Goal: Transaction & Acquisition: Purchase product/service

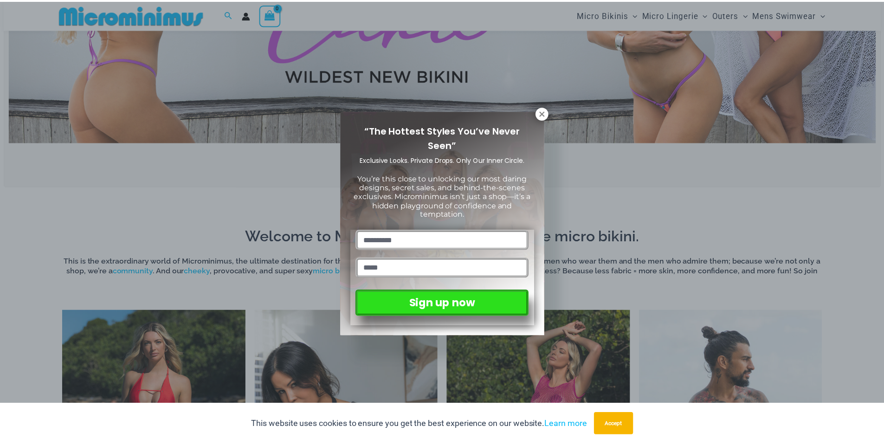
scroll to position [550, 0]
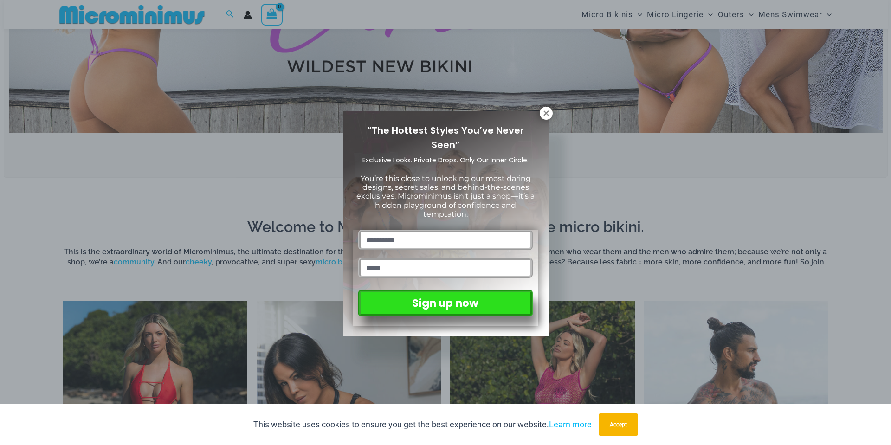
click at [541, 118] on div "“The Hottest Styles You’ve Never Seen” Exclusive Looks. Private Drops. Only Our…" at bounding box center [446, 223] width 206 height 225
click at [546, 114] on icon at bounding box center [546, 112] width 5 height 5
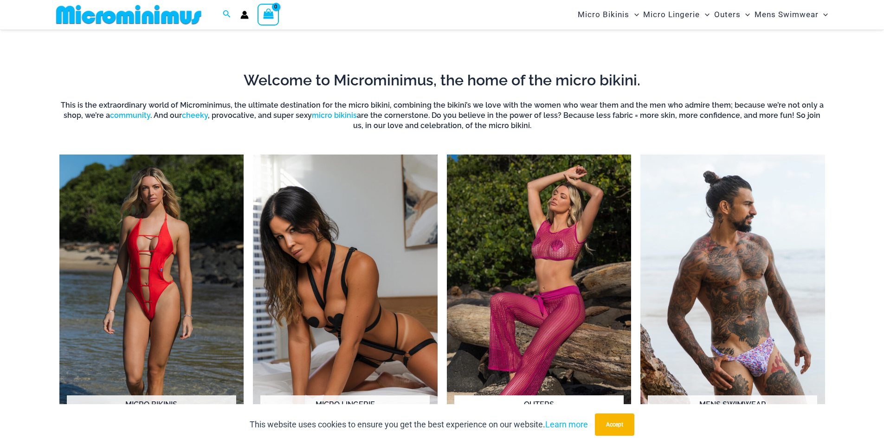
scroll to position [782, 0]
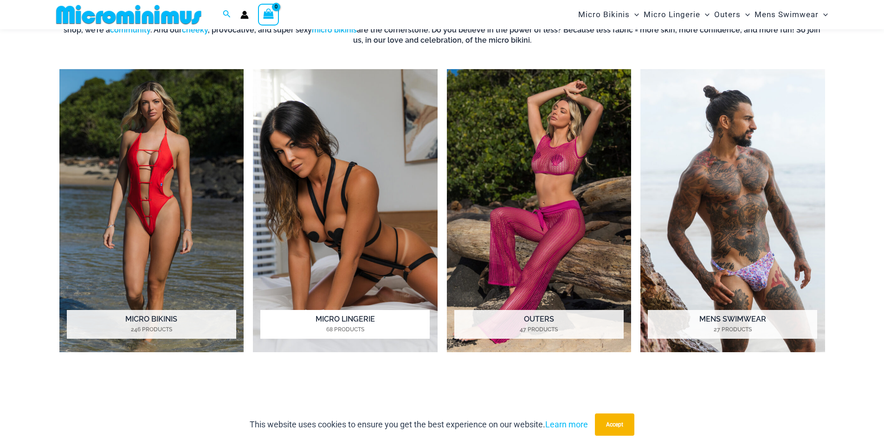
click at [412, 247] on img "Visit product category Micro Lingerie" at bounding box center [345, 211] width 185 height 284
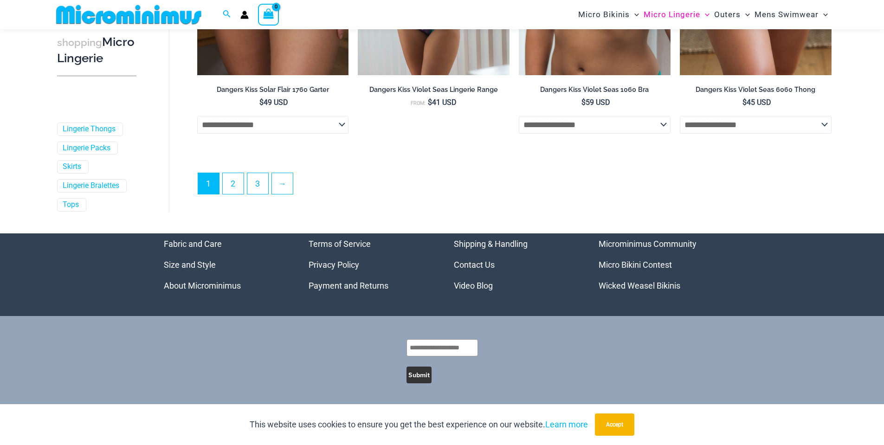
scroll to position [2508, 0]
click at [229, 175] on link "2" at bounding box center [233, 183] width 21 height 22
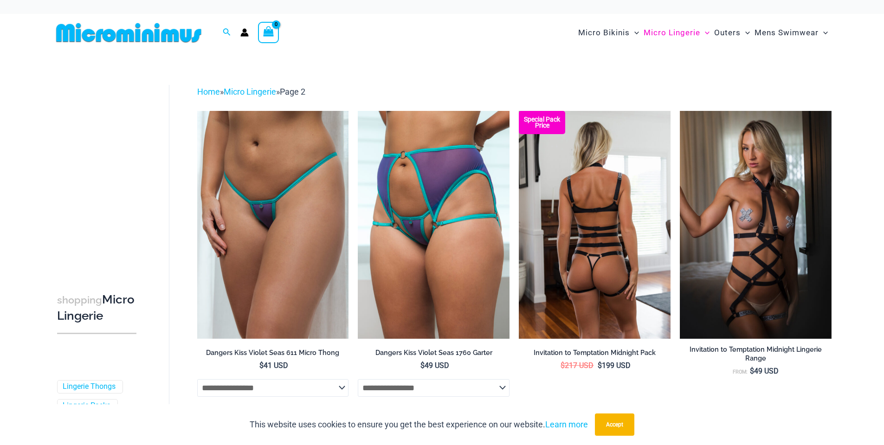
click at [591, 206] on img at bounding box center [595, 224] width 152 height 227
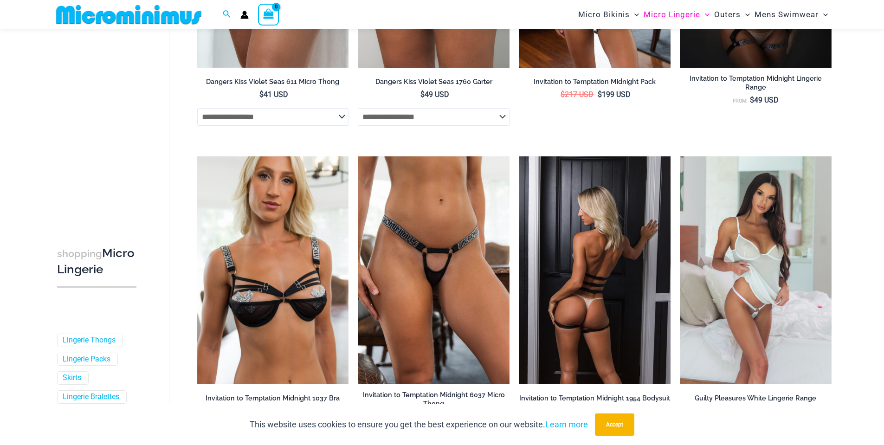
scroll to position [318, 0]
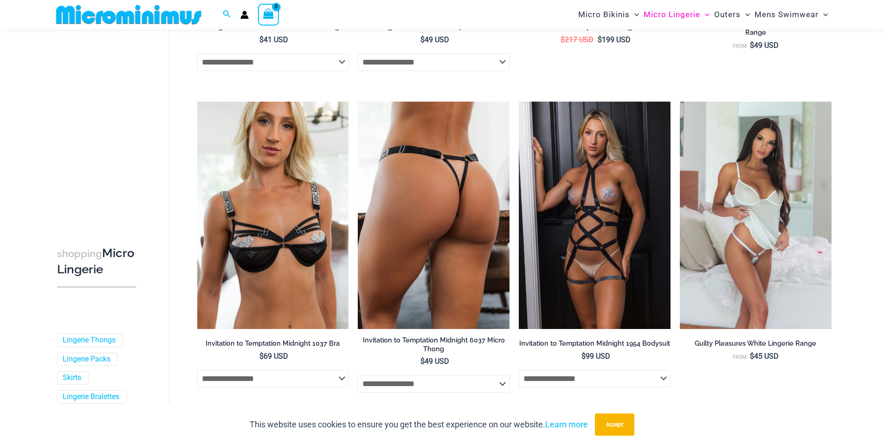
click at [467, 219] on img at bounding box center [434, 215] width 152 height 227
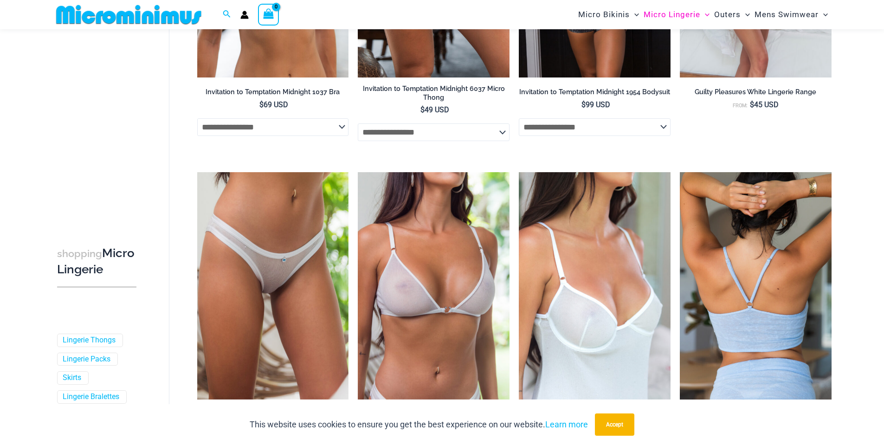
scroll to position [596, 0]
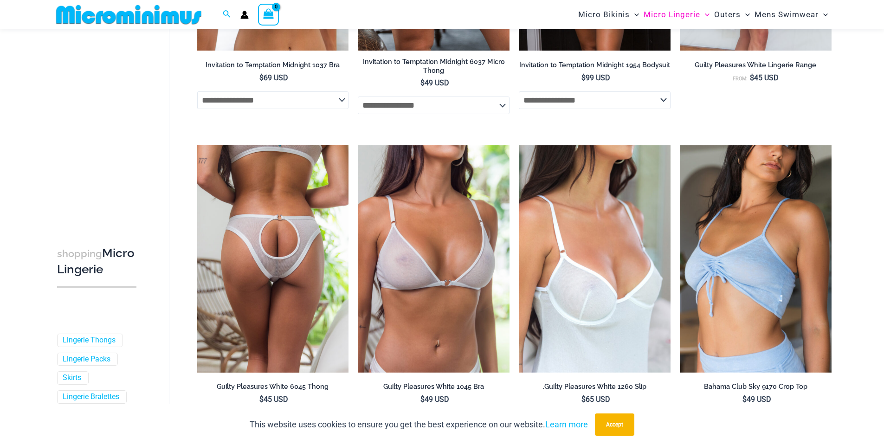
click at [266, 280] on img at bounding box center [273, 258] width 152 height 227
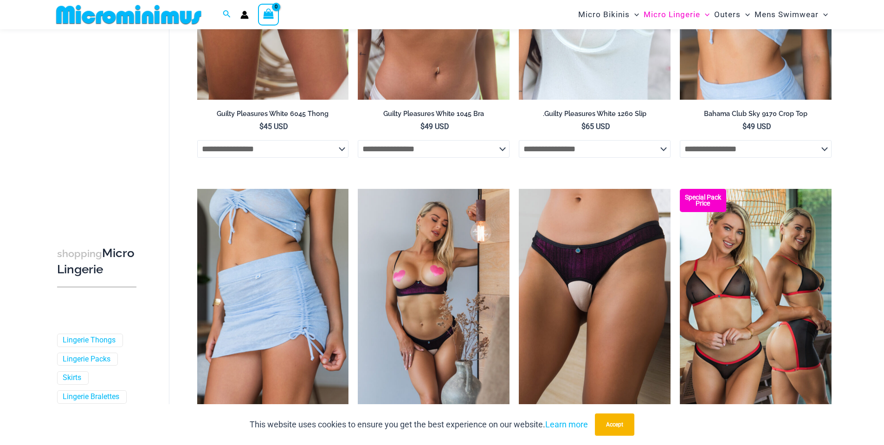
scroll to position [921, 0]
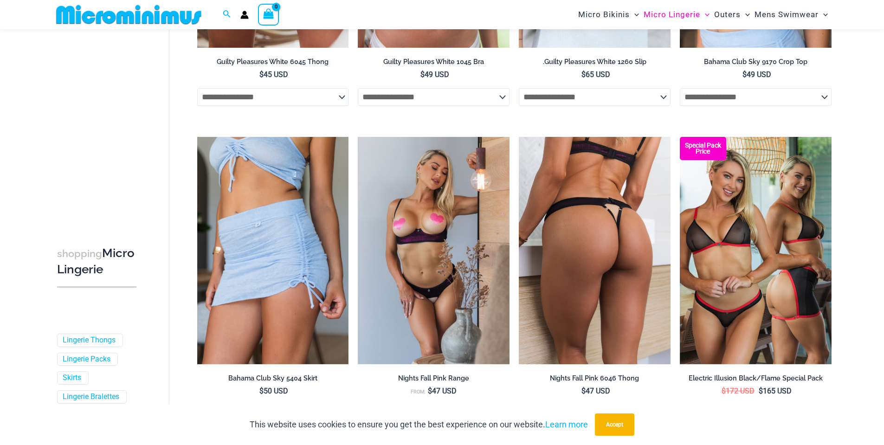
click at [572, 216] on img at bounding box center [595, 250] width 152 height 227
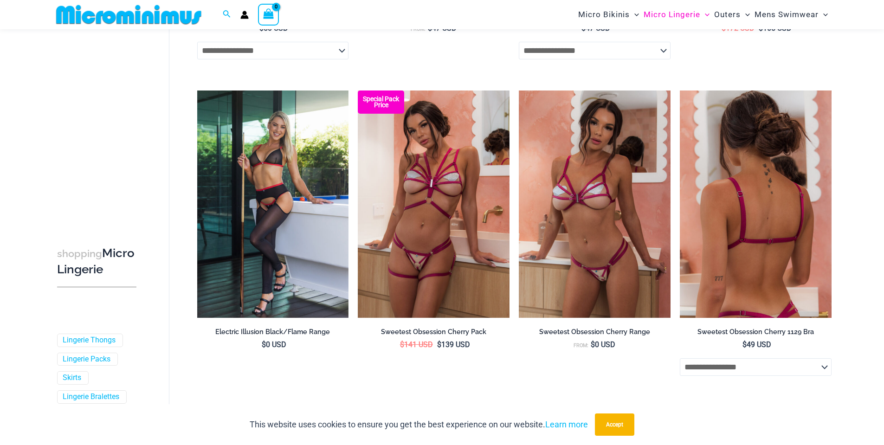
scroll to position [1293, 0]
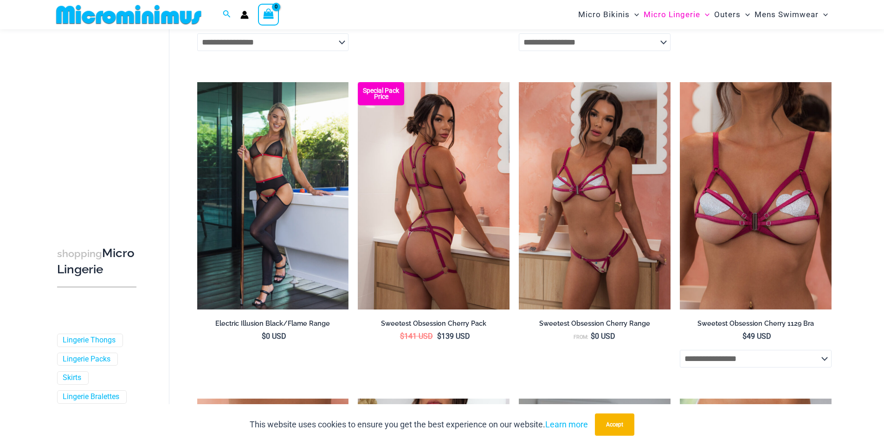
click at [426, 227] on img at bounding box center [434, 195] width 152 height 227
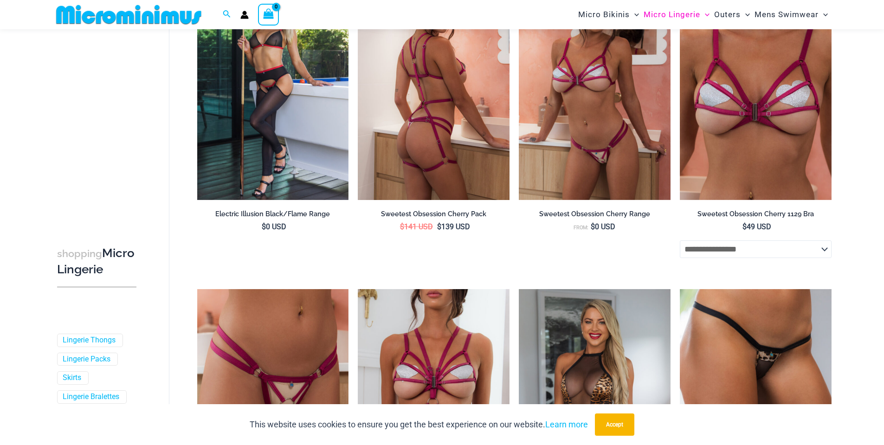
scroll to position [1617, 0]
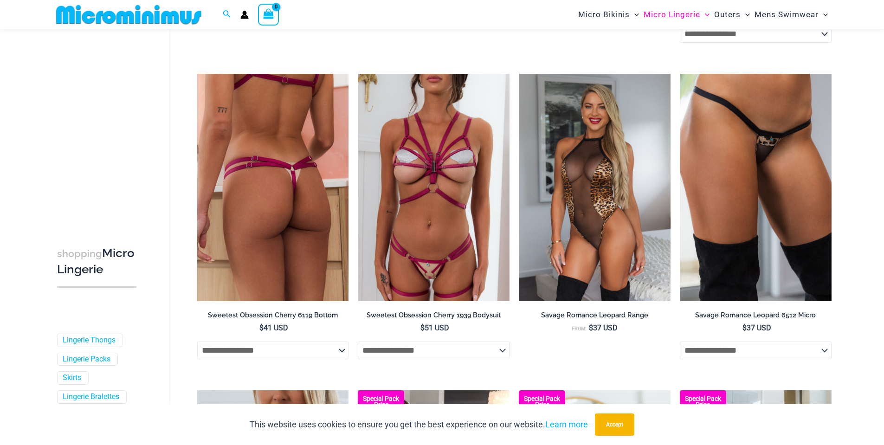
click at [314, 234] on img at bounding box center [273, 187] width 152 height 227
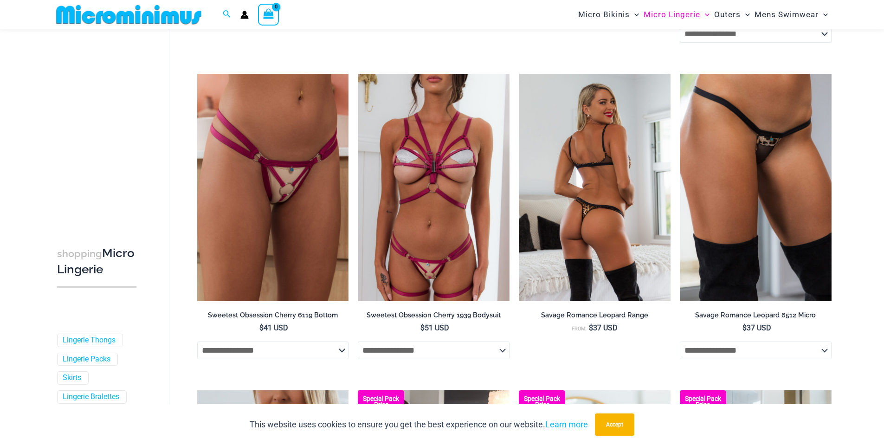
click at [644, 243] on img at bounding box center [595, 187] width 152 height 227
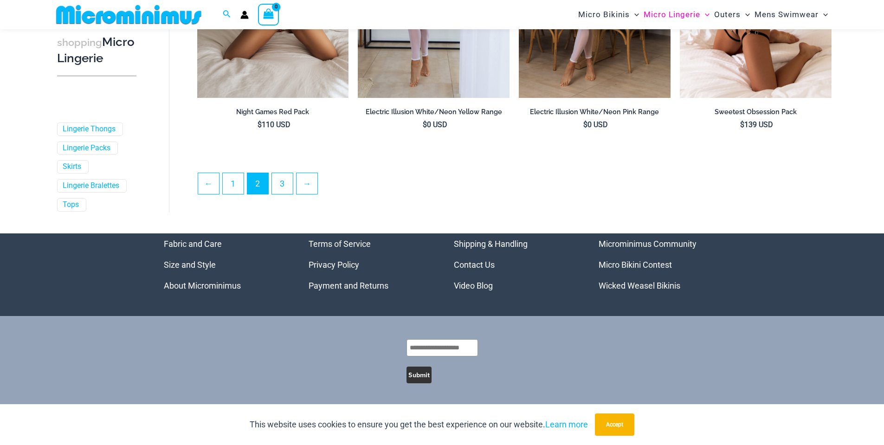
scroll to position [2458, 0]
click at [292, 182] on link "3" at bounding box center [282, 183] width 21 height 22
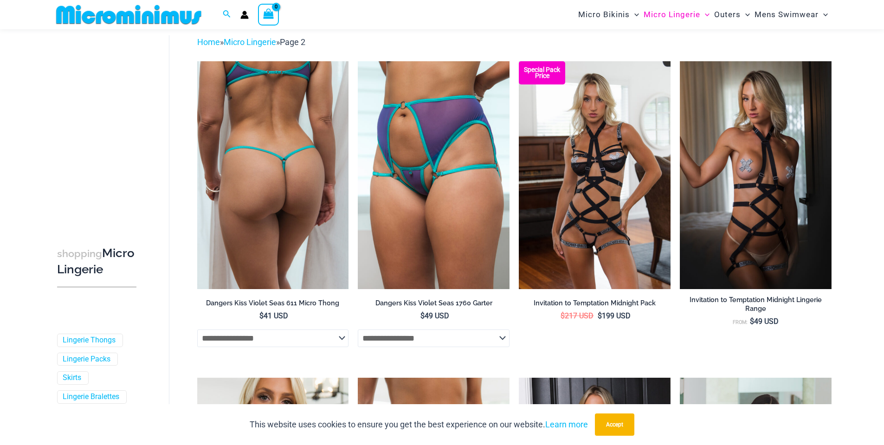
scroll to position [39, 0]
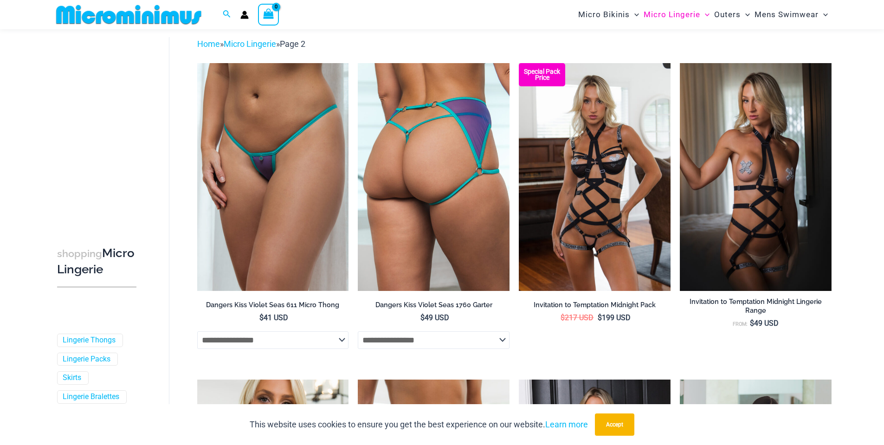
click at [454, 153] on img at bounding box center [434, 176] width 152 height 227
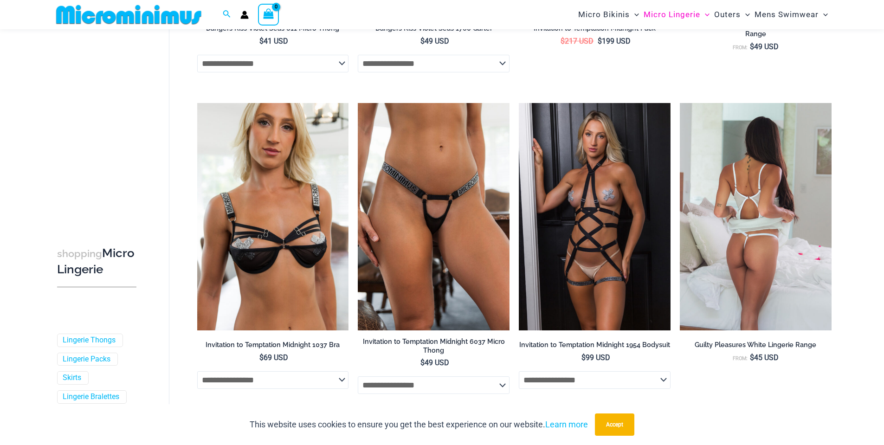
scroll to position [317, 0]
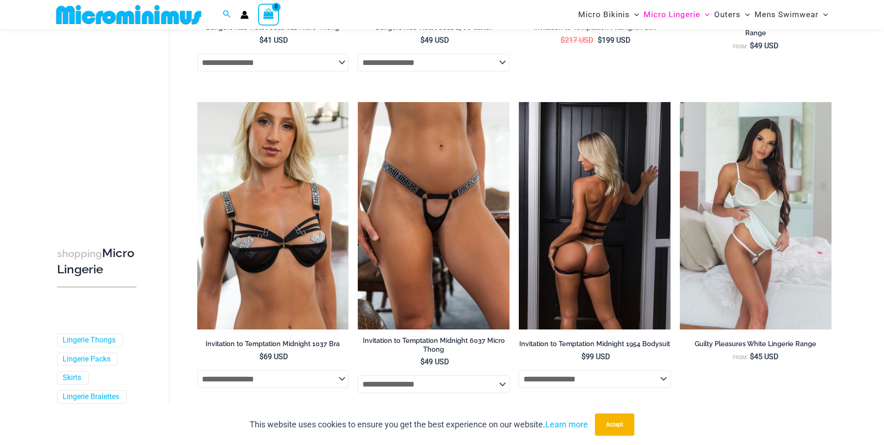
click at [631, 217] on img at bounding box center [595, 215] width 152 height 227
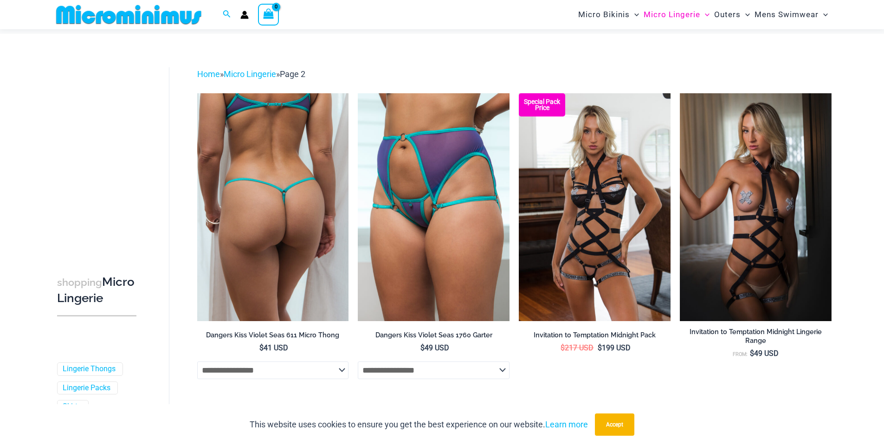
scroll to position [0, 0]
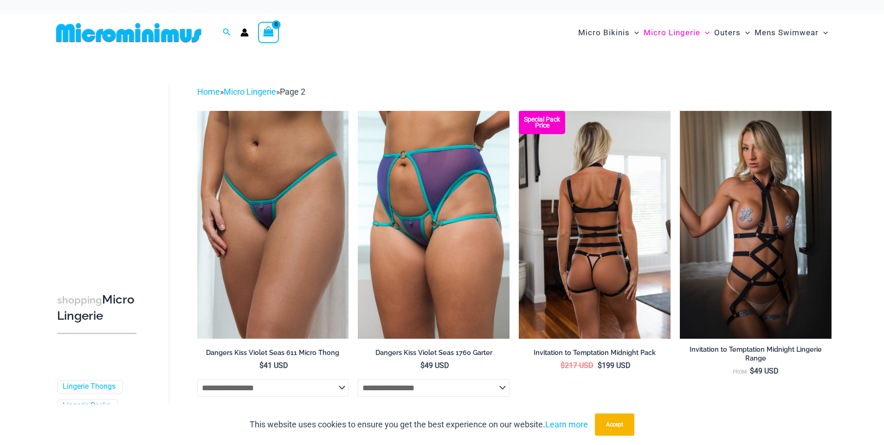
click at [650, 245] on img at bounding box center [595, 224] width 152 height 227
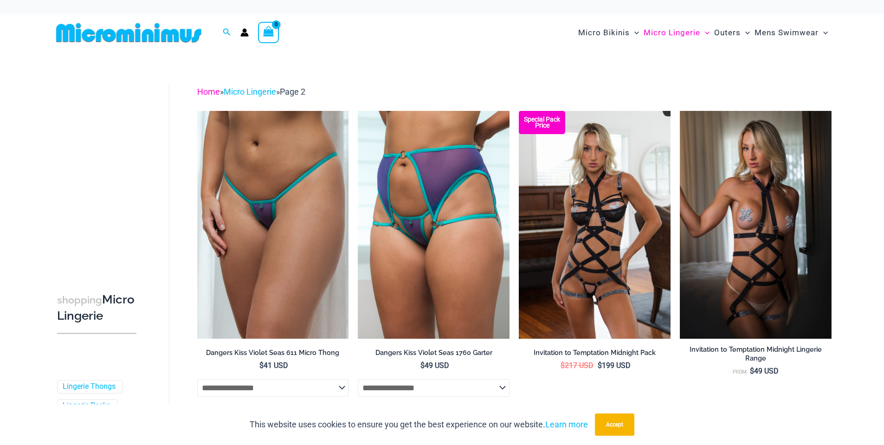
click at [210, 91] on link "Home" at bounding box center [208, 92] width 23 height 10
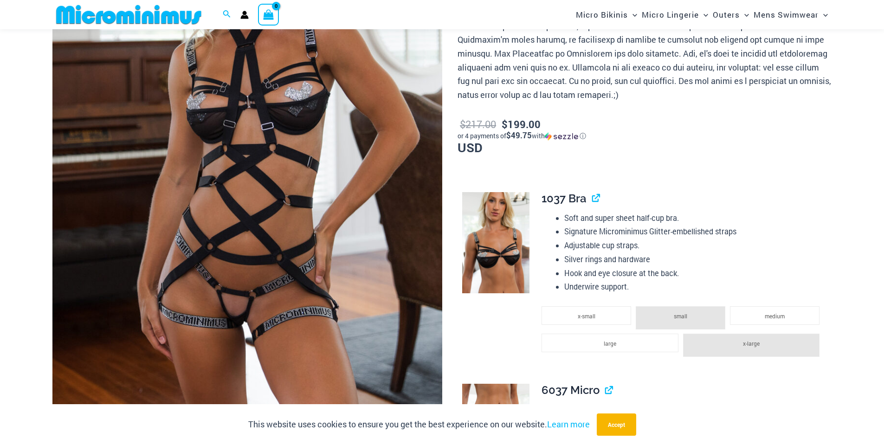
scroll to position [228, 0]
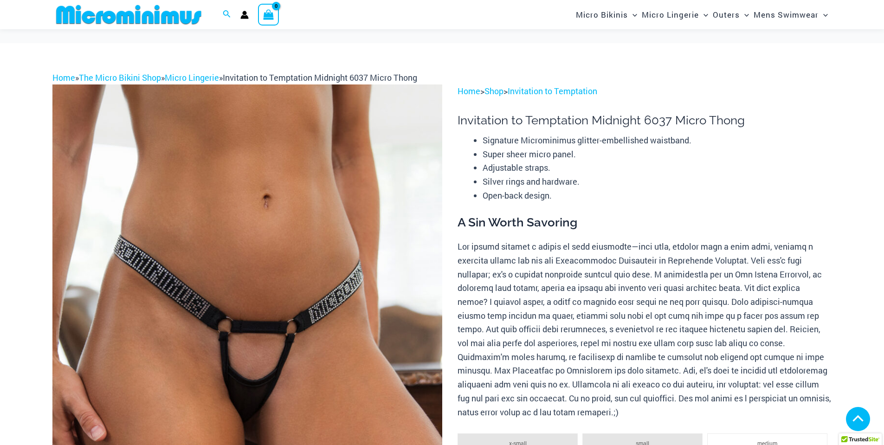
scroll to position [557, 0]
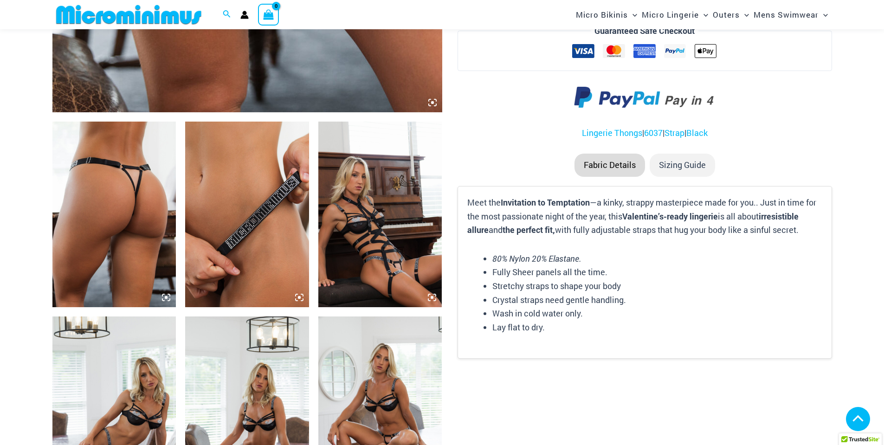
click at [259, 262] on img at bounding box center [247, 215] width 124 height 186
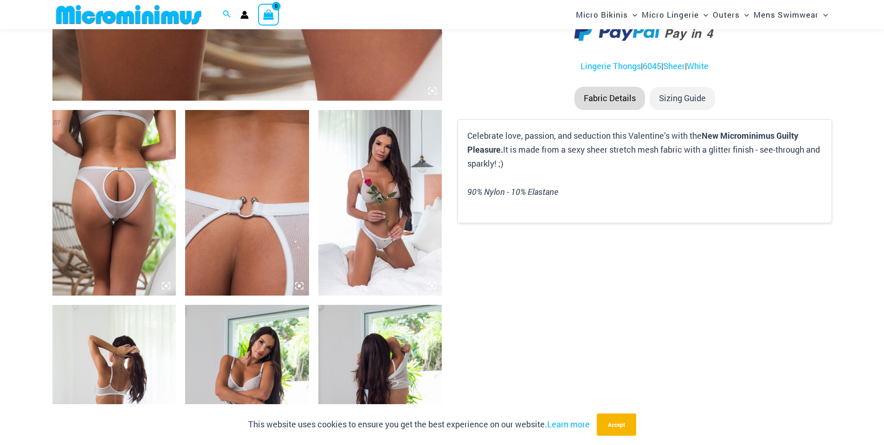
scroll to position [596, 0]
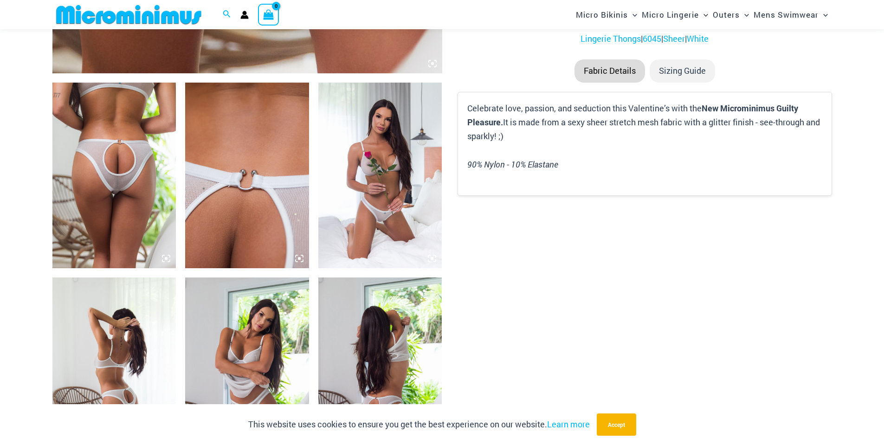
click at [286, 220] on img at bounding box center [247, 176] width 124 height 186
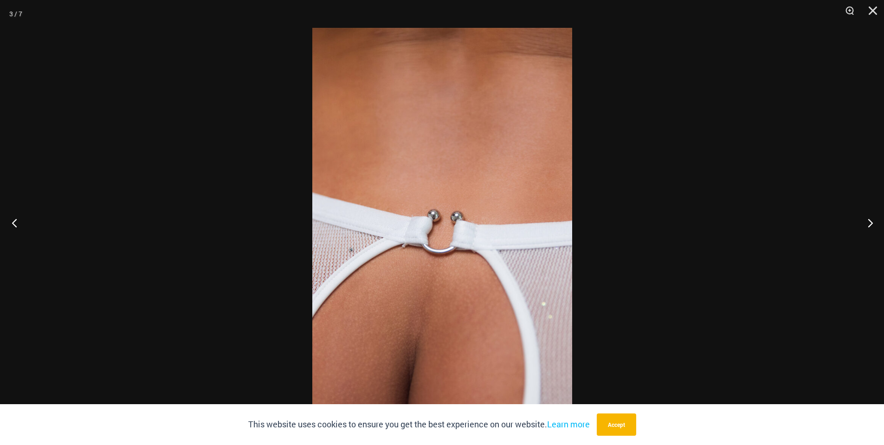
click at [18, 225] on button "Previous" at bounding box center [17, 223] width 35 height 46
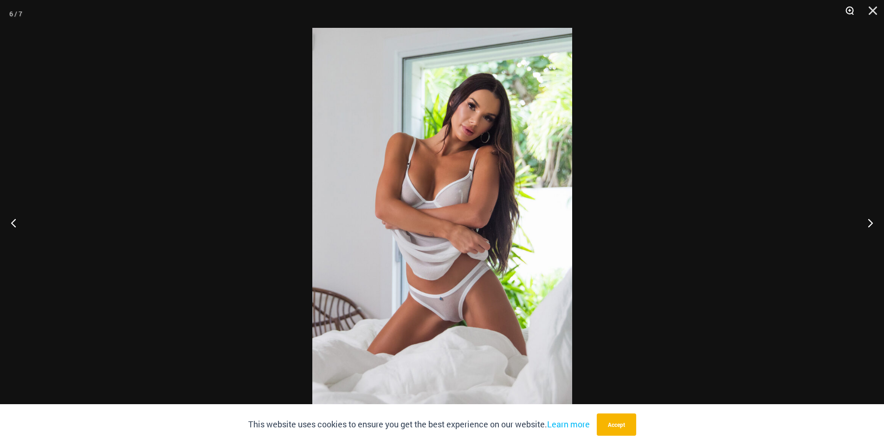
click at [846, 12] on button "Zoom" at bounding box center [846, 14] width 23 height 28
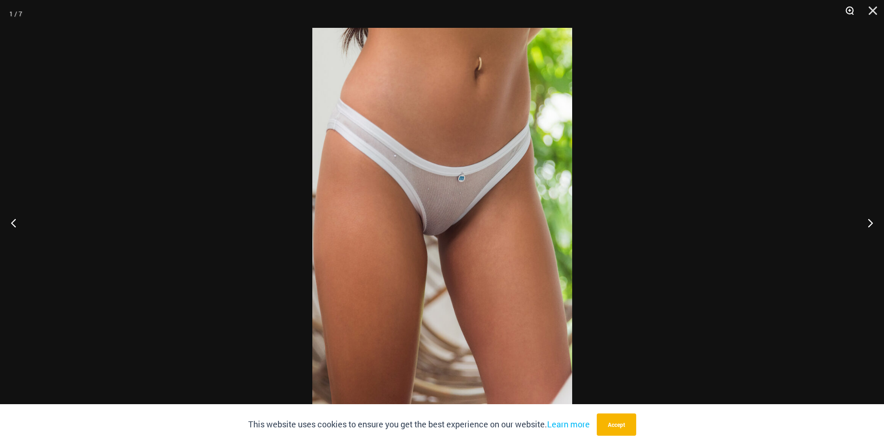
click at [844, 12] on button "Zoom" at bounding box center [846, 14] width 23 height 28
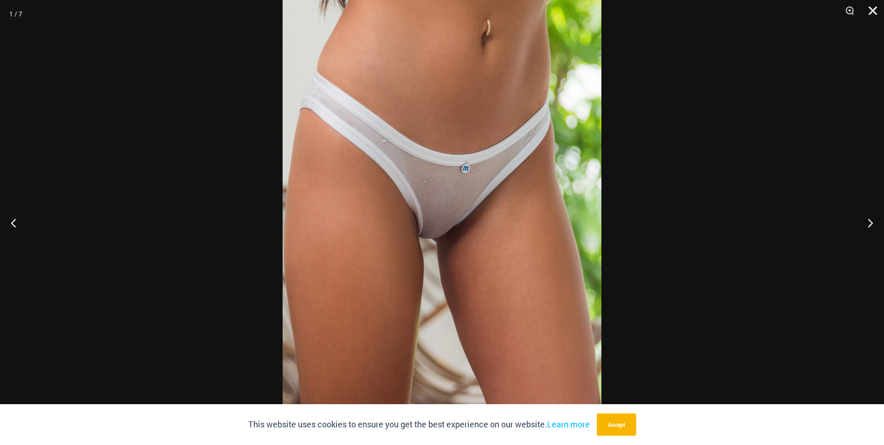
click at [871, 12] on button "Close" at bounding box center [869, 14] width 23 height 28
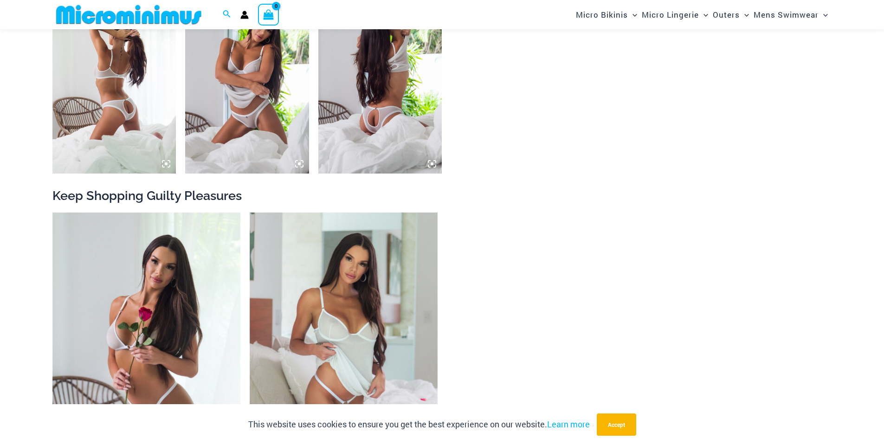
scroll to position [921, 0]
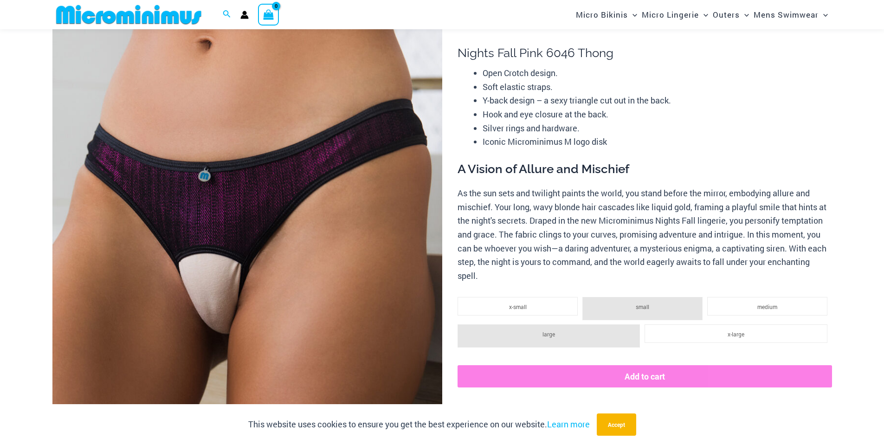
scroll to position [130, 0]
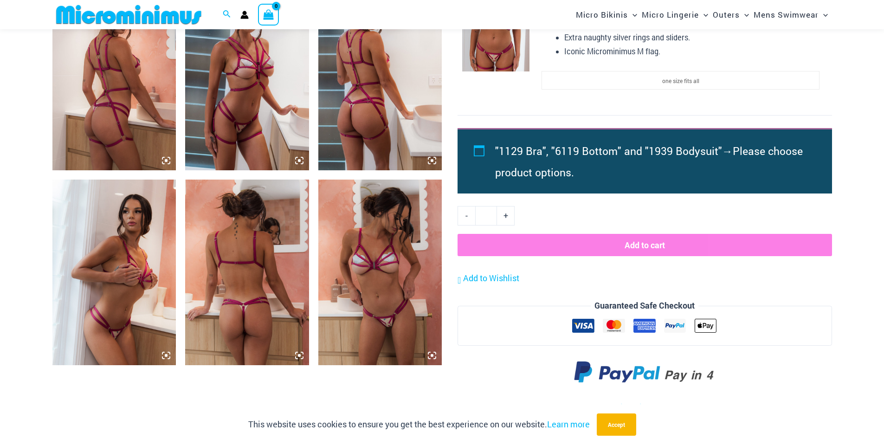
scroll to position [688, 0]
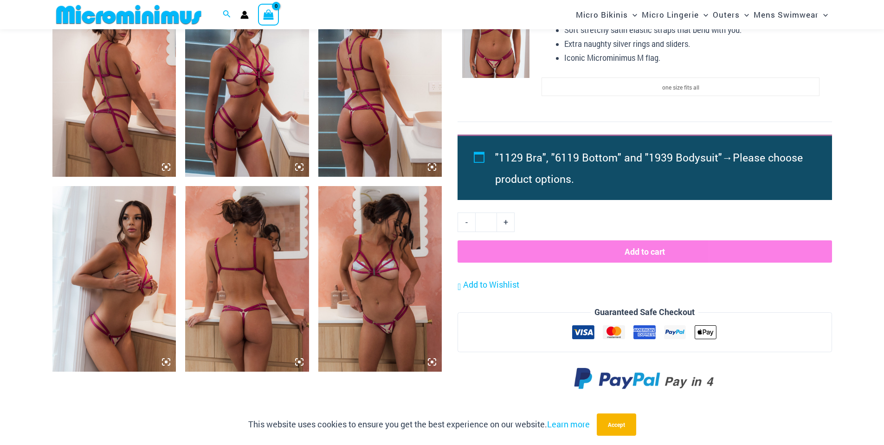
click at [379, 308] on img at bounding box center [380, 279] width 124 height 186
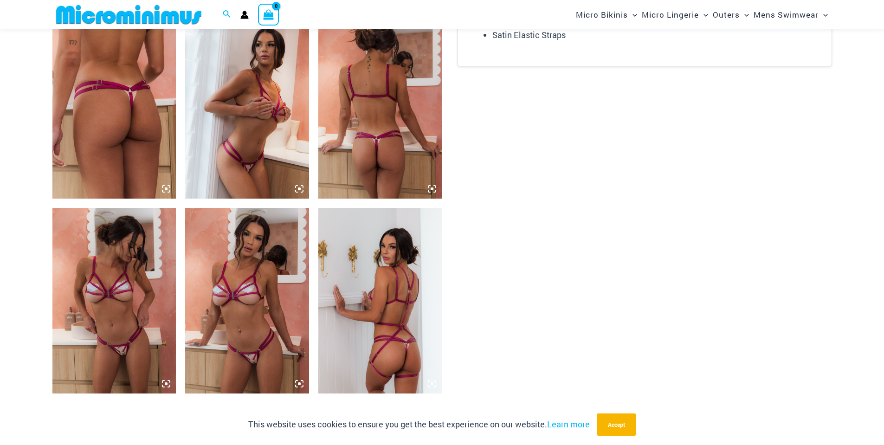
scroll to position [689, 0]
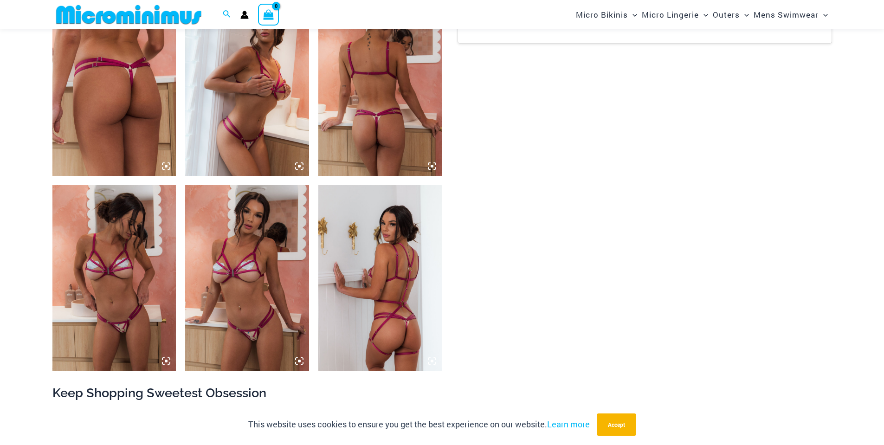
click at [292, 292] on img at bounding box center [247, 278] width 124 height 186
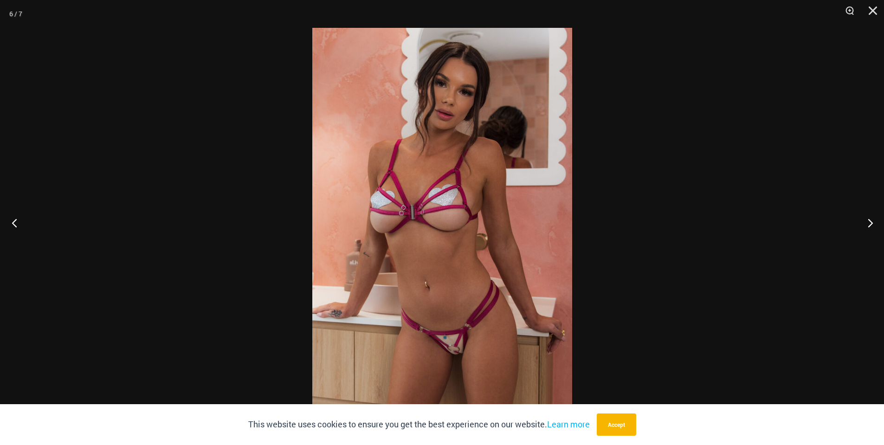
click at [22, 228] on button "Previous" at bounding box center [17, 223] width 35 height 46
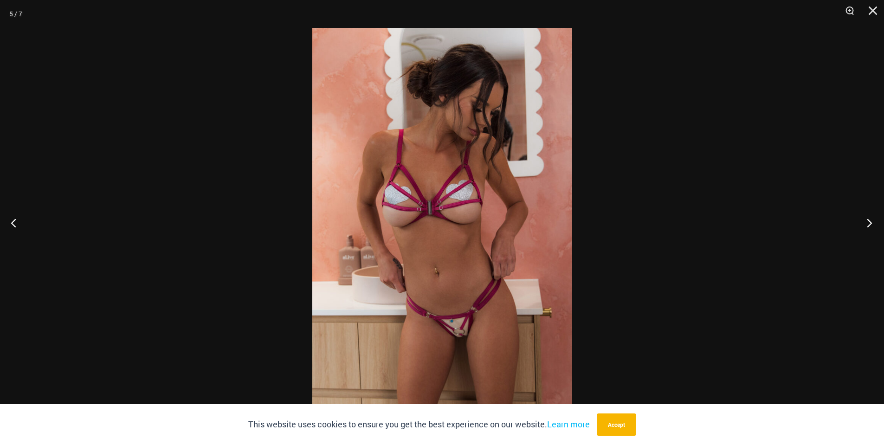
click at [873, 227] on button "Next" at bounding box center [867, 223] width 35 height 46
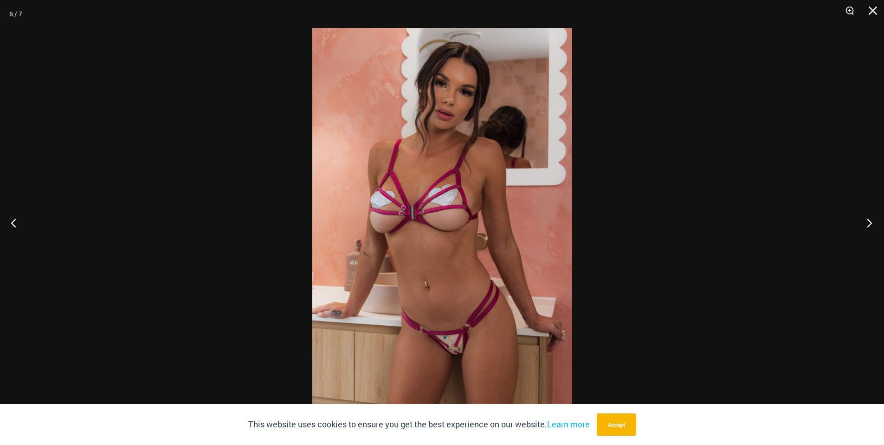
click at [871, 225] on button "Next" at bounding box center [867, 223] width 35 height 46
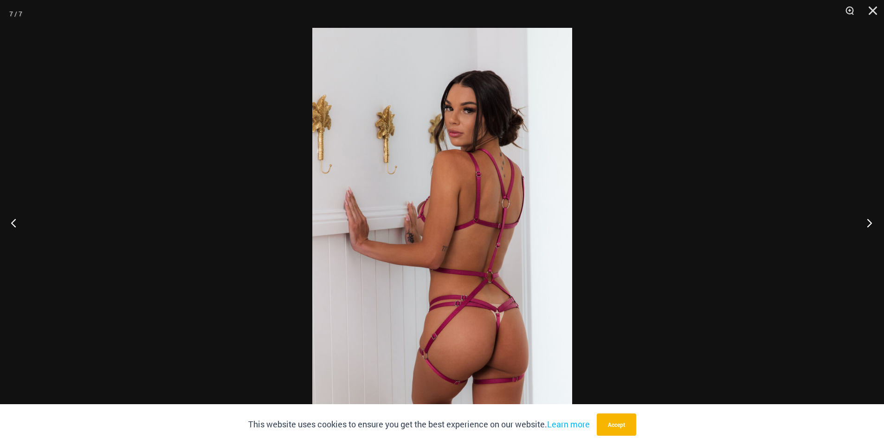
click at [870, 224] on button "Next" at bounding box center [867, 223] width 35 height 46
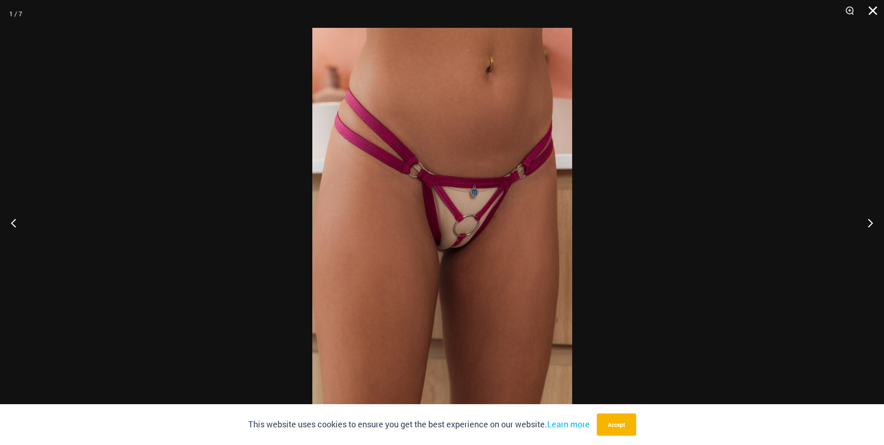
click at [870, 15] on button "Close" at bounding box center [869, 14] width 23 height 28
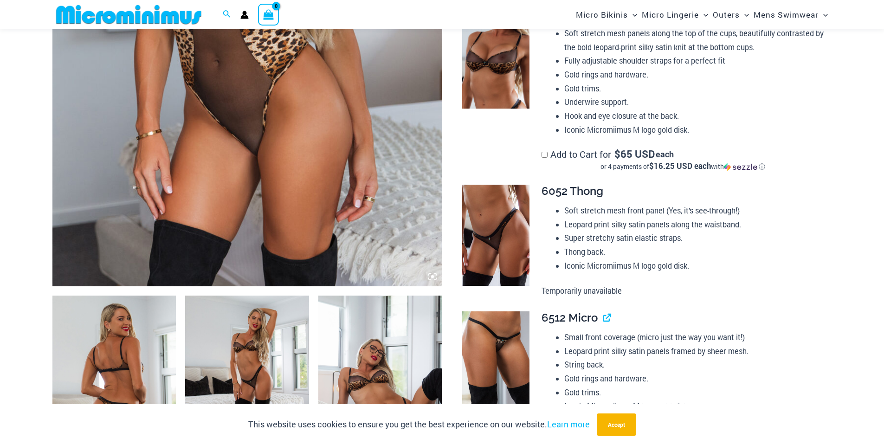
scroll to position [275, 0]
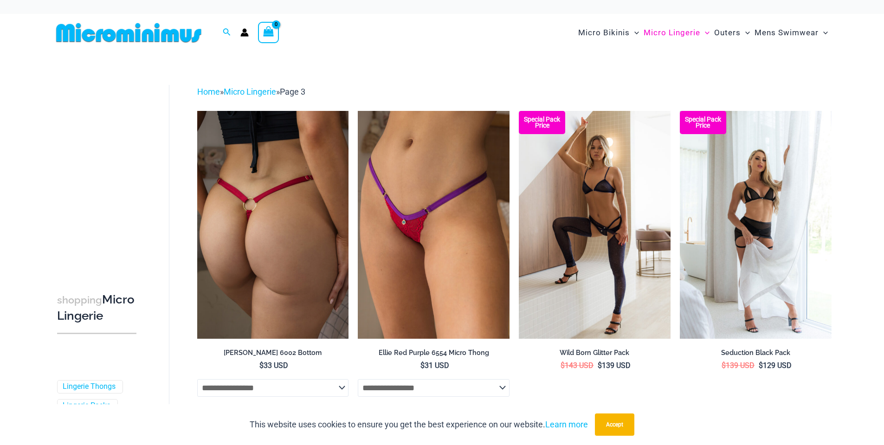
click at [277, 259] on img at bounding box center [273, 224] width 152 height 227
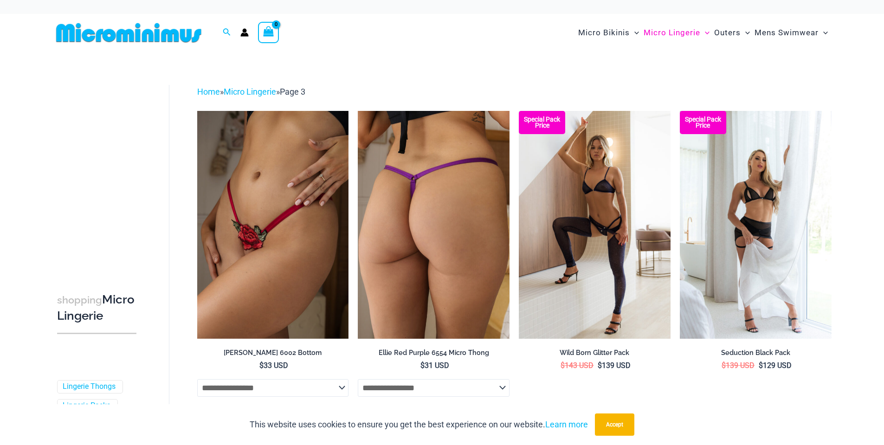
click at [452, 225] on img at bounding box center [434, 224] width 152 height 227
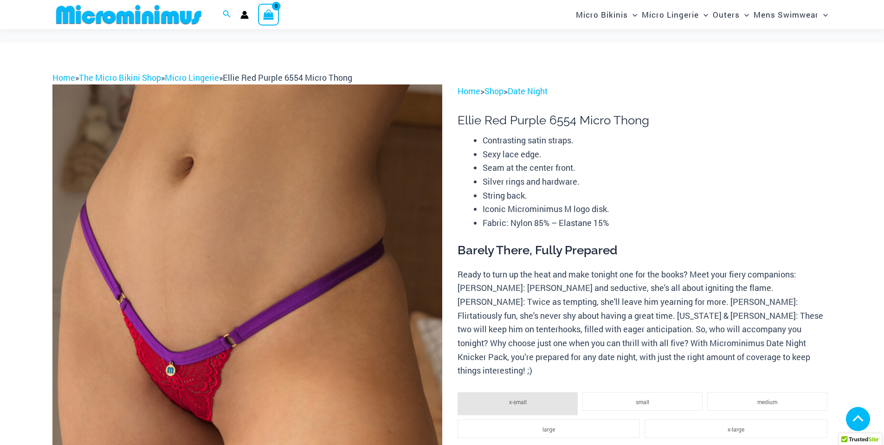
scroll to position [463, 0]
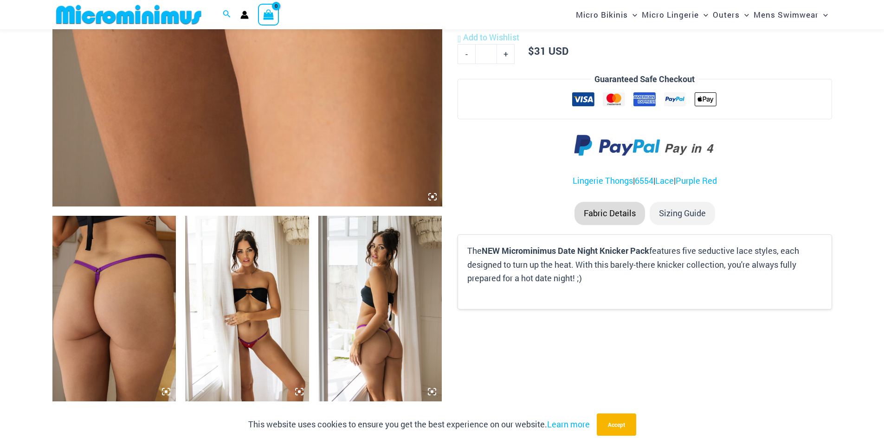
click at [432, 196] on icon at bounding box center [432, 196] width 3 height 3
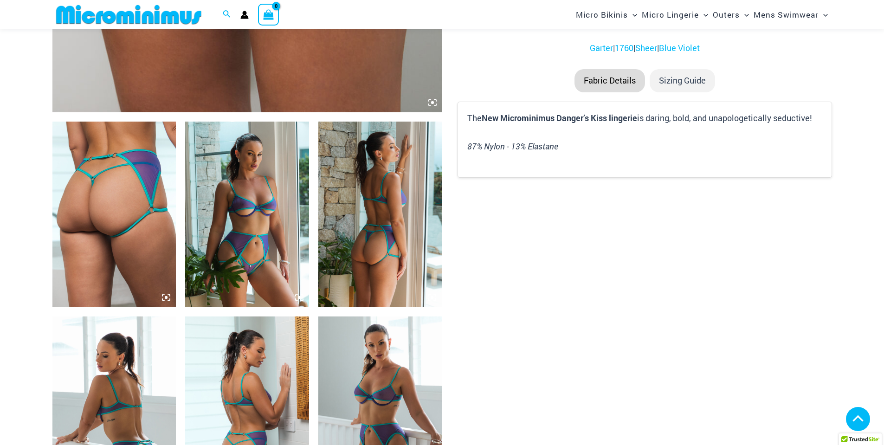
scroll to position [557, 0]
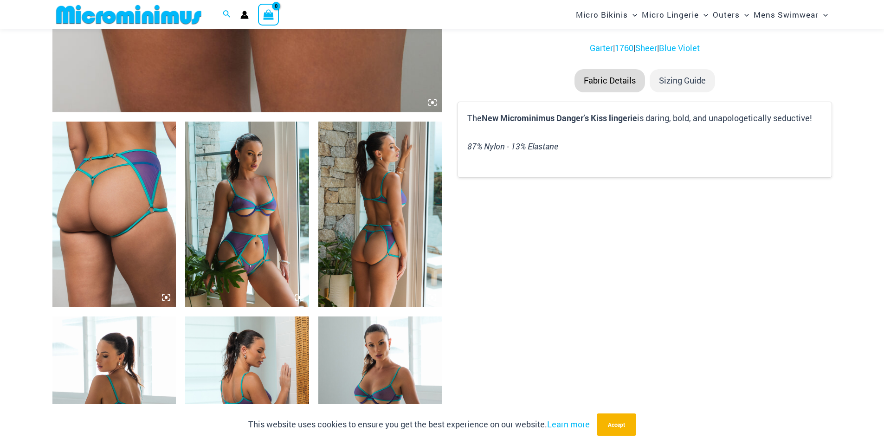
click at [382, 224] on img at bounding box center [380, 215] width 124 height 186
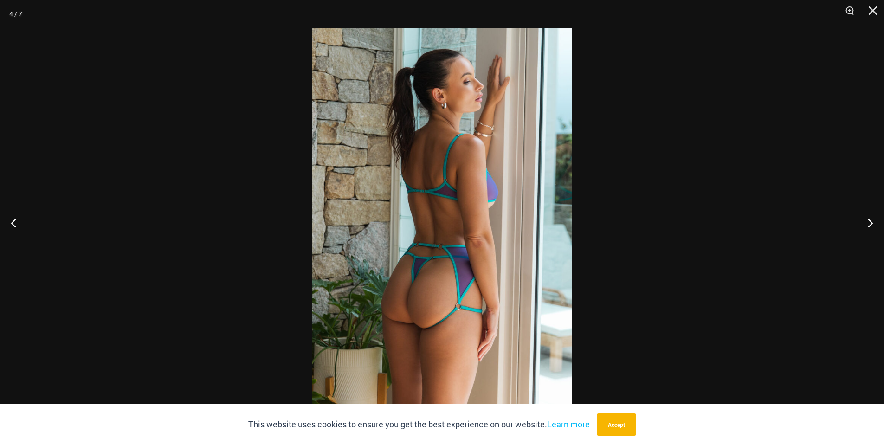
click at [767, 107] on div at bounding box center [442, 222] width 884 height 445
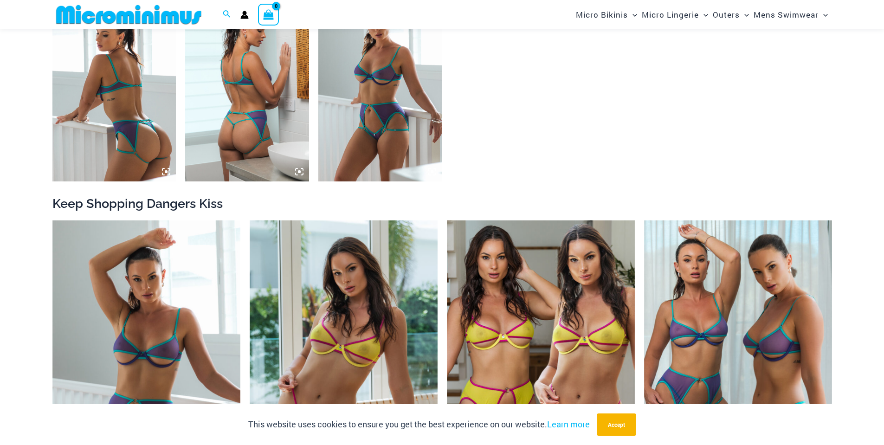
scroll to position [836, 0]
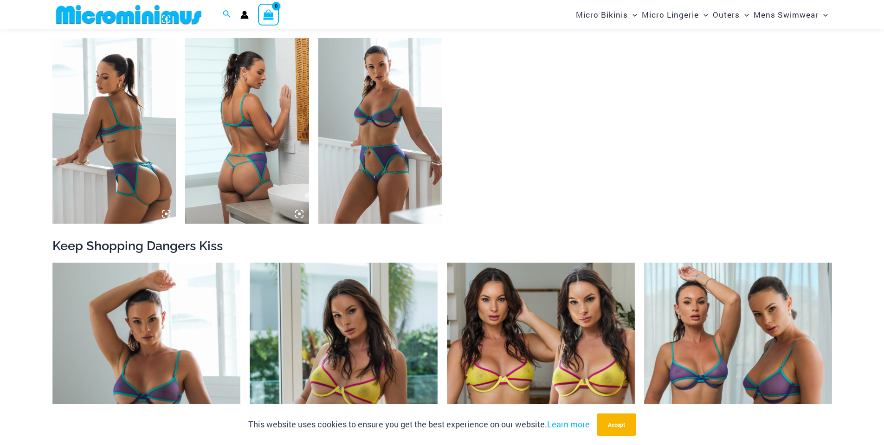
click at [148, 188] on img at bounding box center [114, 131] width 124 height 186
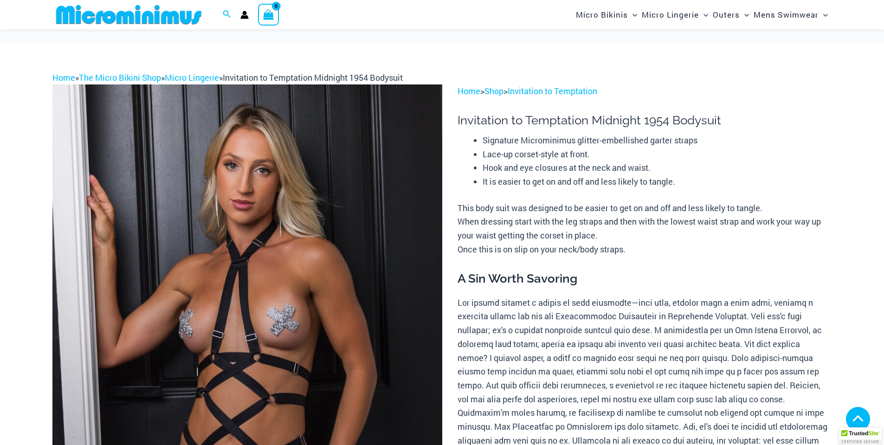
scroll to position [277, 0]
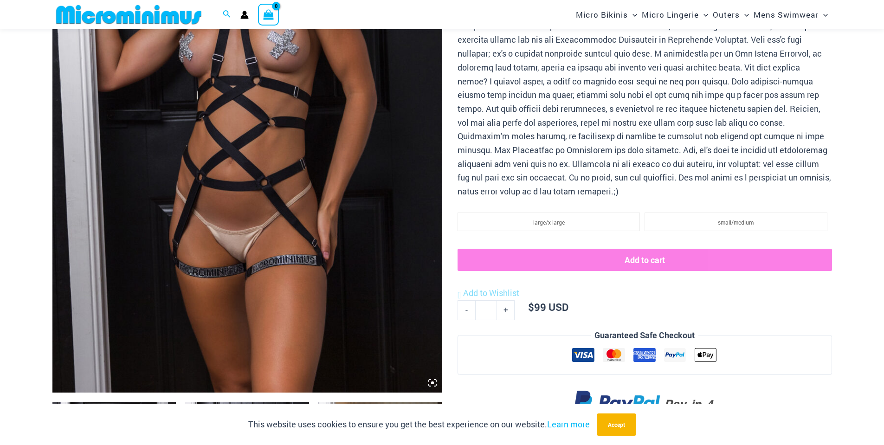
click at [433, 382] on icon at bounding box center [433, 383] width 8 height 8
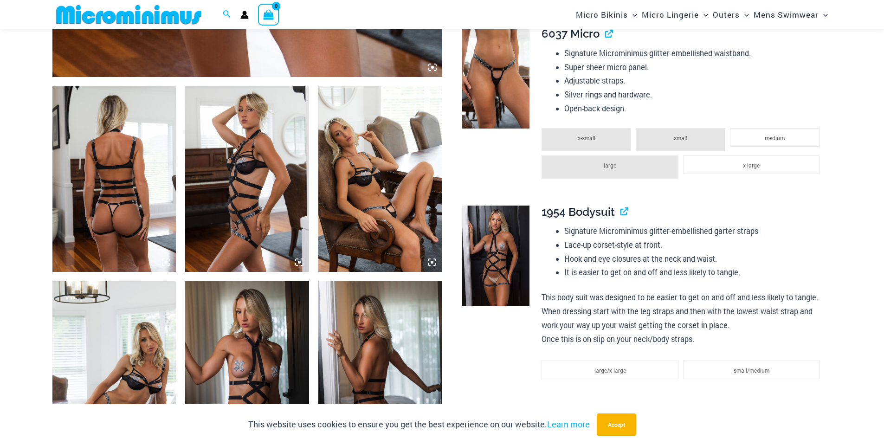
scroll to position [595, 0]
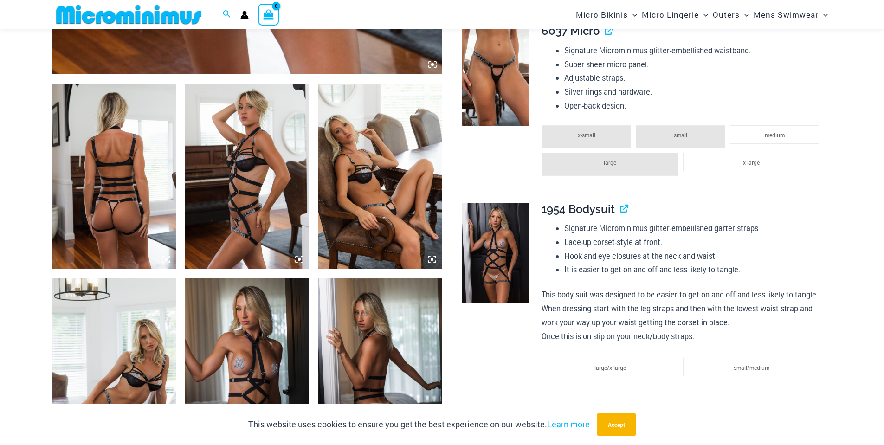
click at [260, 168] on img at bounding box center [247, 177] width 124 height 186
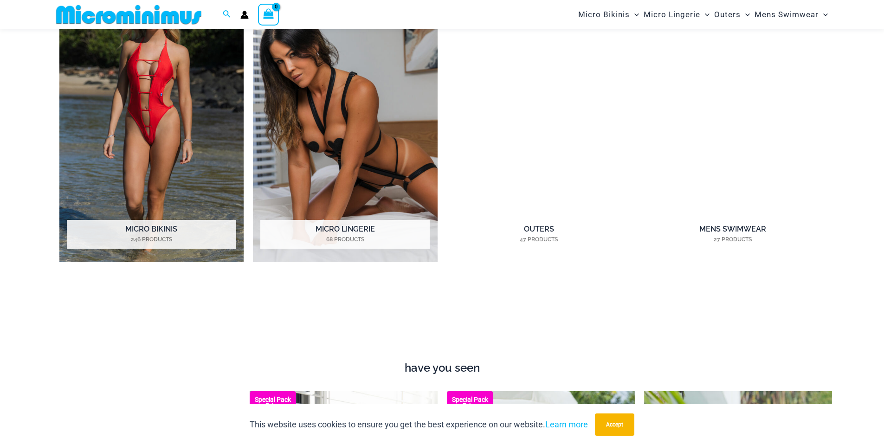
scroll to position [874, 0]
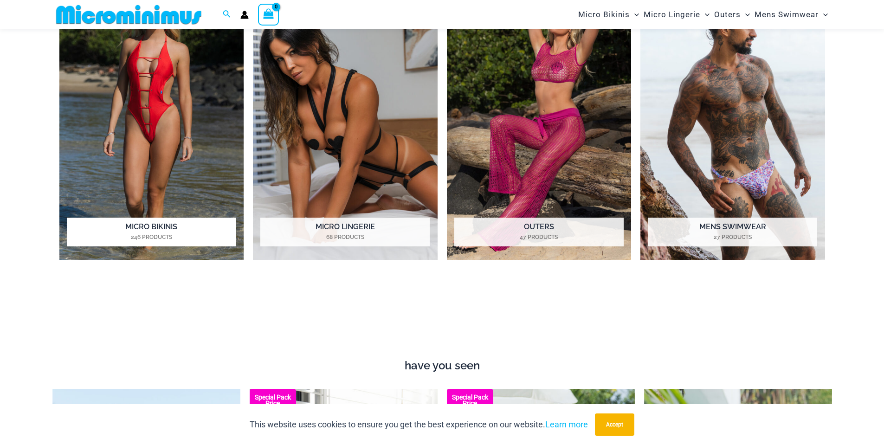
click at [144, 196] on img "Visit product category Micro Bikinis" at bounding box center [151, 119] width 185 height 284
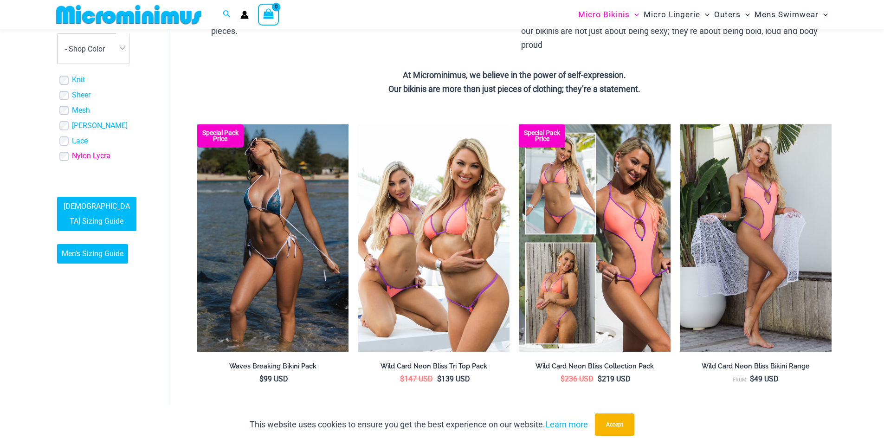
scroll to position [283, 0]
click at [78, 93] on link "Sheer" at bounding box center [81, 96] width 19 height 10
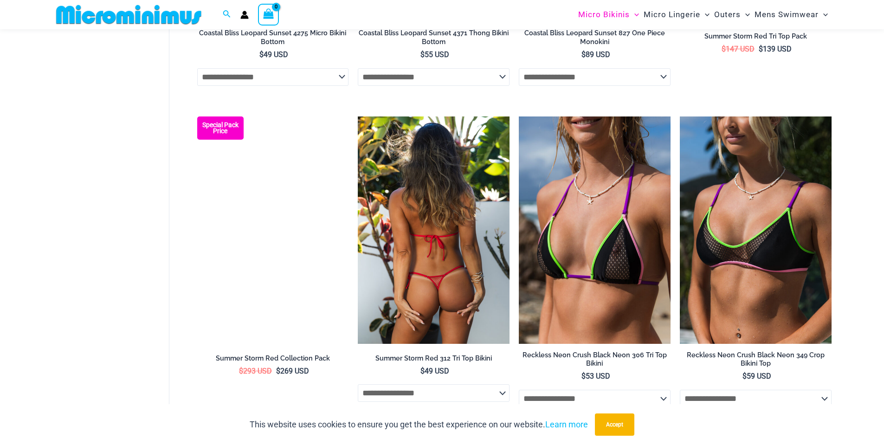
scroll to position [1250, 0]
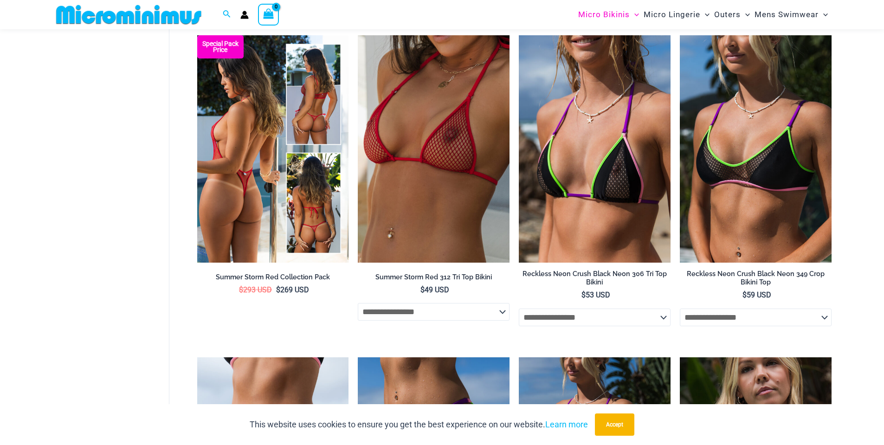
click at [275, 180] on img at bounding box center [273, 148] width 152 height 227
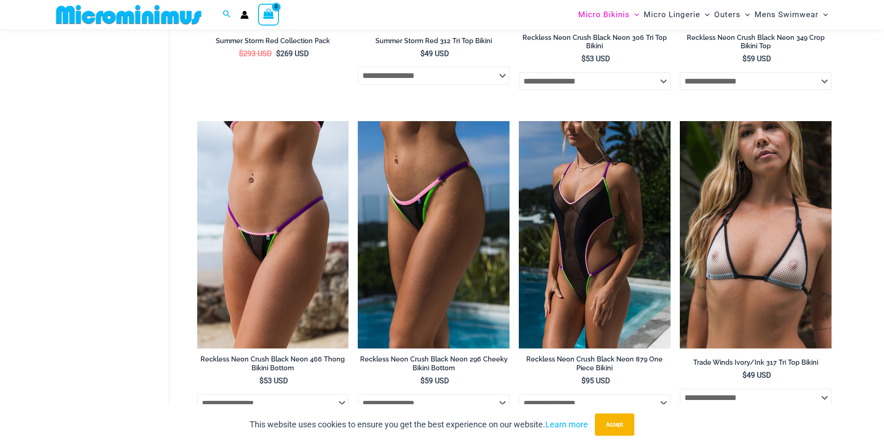
scroll to position [1528, 0]
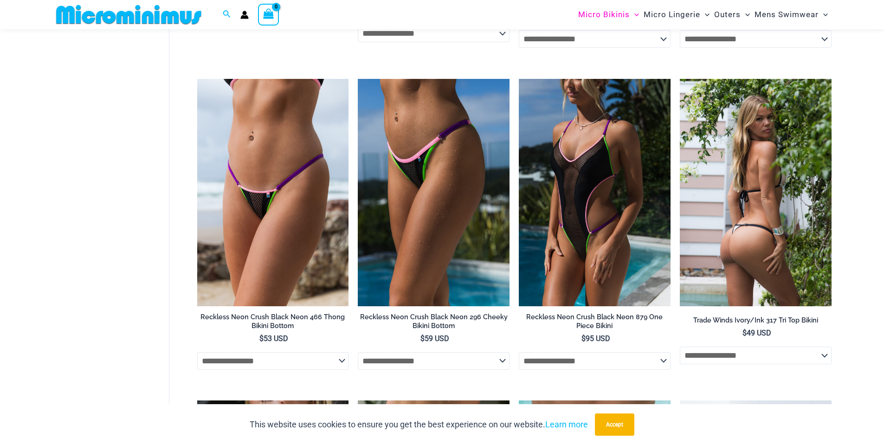
click at [748, 157] on img at bounding box center [756, 192] width 152 height 227
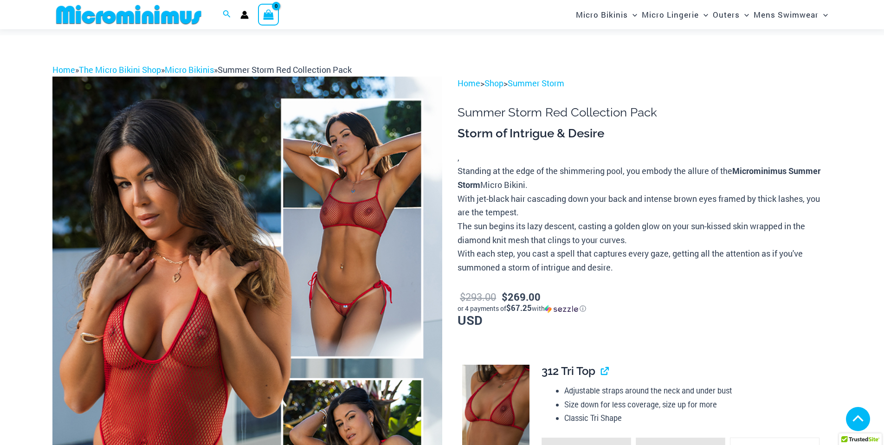
scroll to position [317, 0]
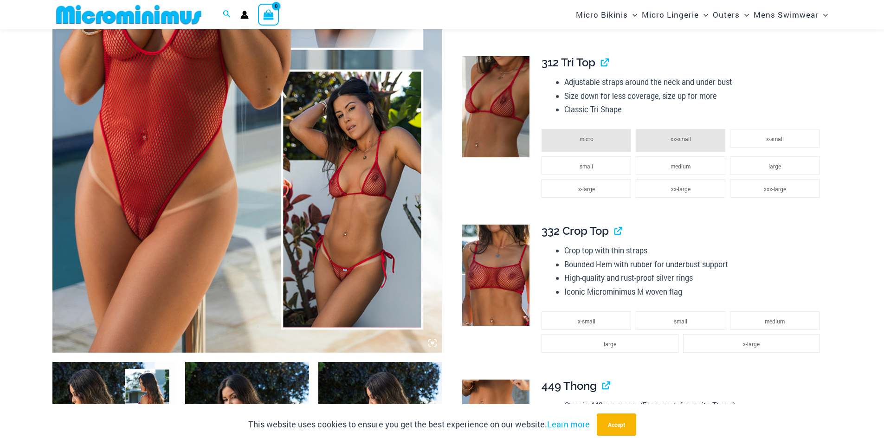
click at [432, 344] on icon at bounding box center [432, 343] width 3 height 3
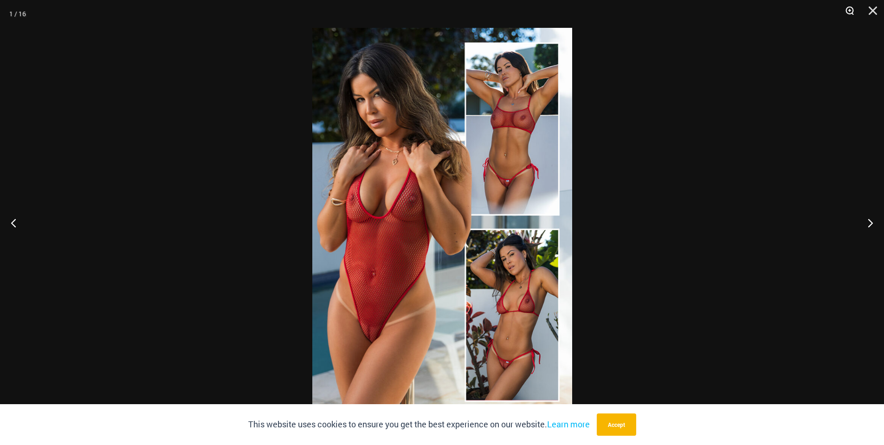
click at [845, 12] on button "Zoom" at bounding box center [846, 14] width 23 height 28
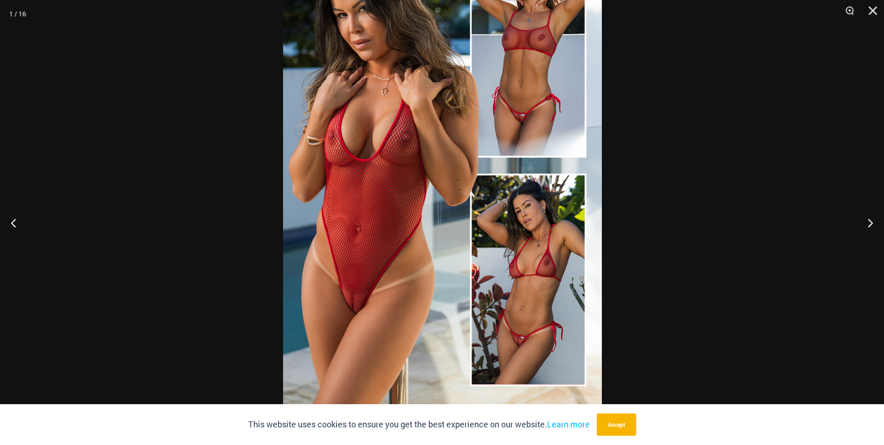
click at [399, 243] on img at bounding box center [442, 166] width 319 height 478
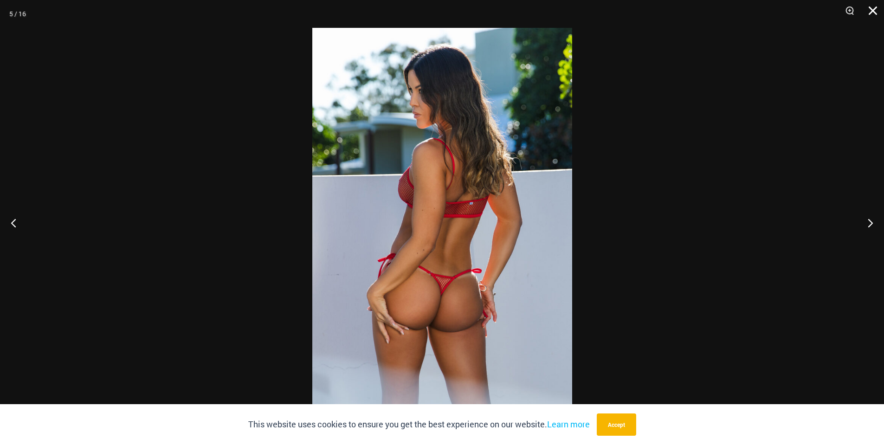
click at [872, 12] on button "Close" at bounding box center [869, 14] width 23 height 28
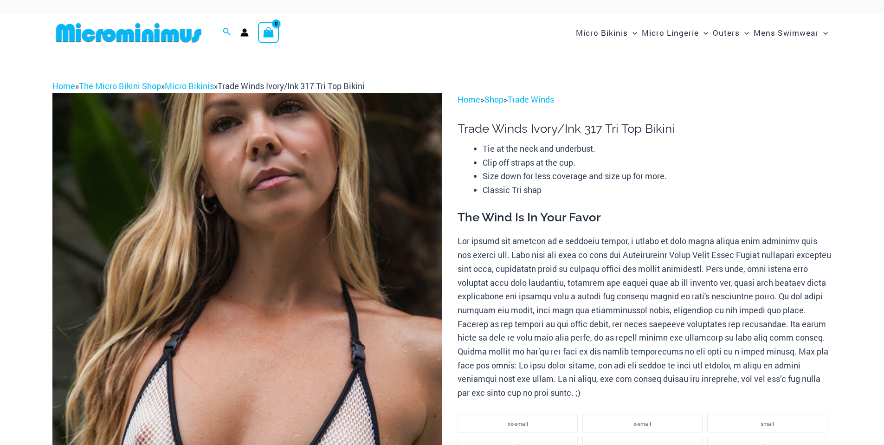
click at [356, 205] on img at bounding box center [247, 385] width 390 height 585
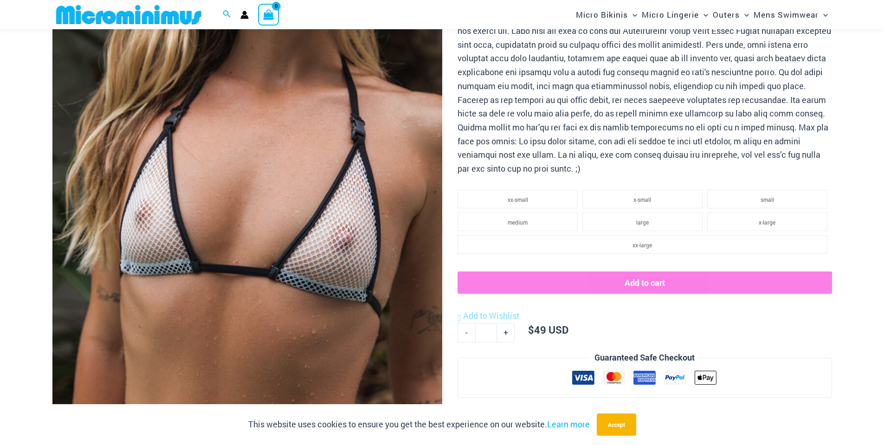
scroll to position [223, 0]
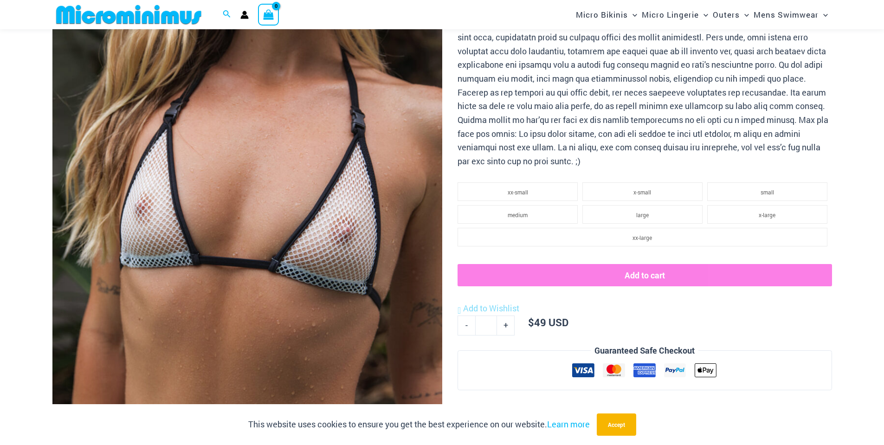
click at [369, 202] on img at bounding box center [247, 153] width 390 height 585
